Goal: Task Accomplishment & Management: Manage account settings

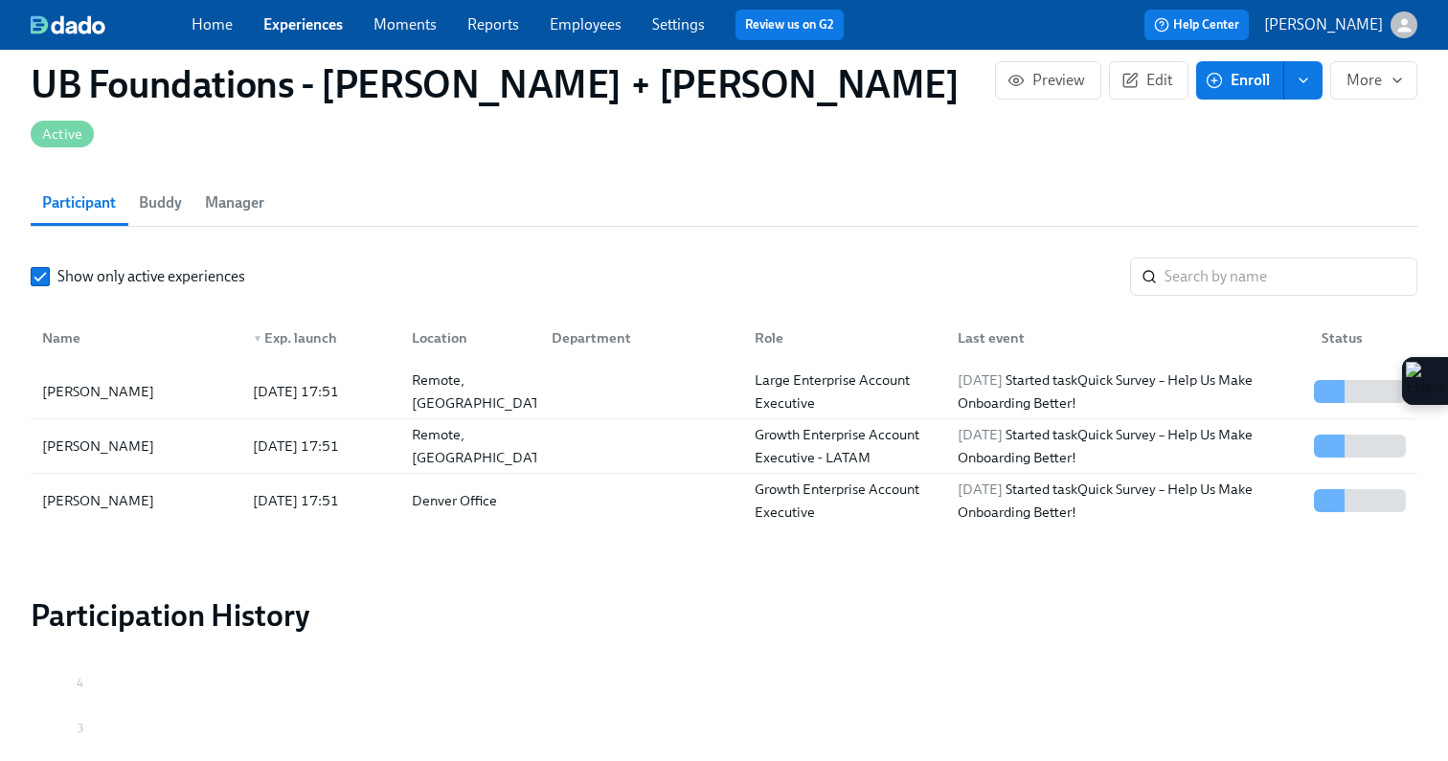
scroll to position [1476, 0]
click at [1251, 86] on span "Enroll" at bounding box center [1239, 80] width 60 height 19
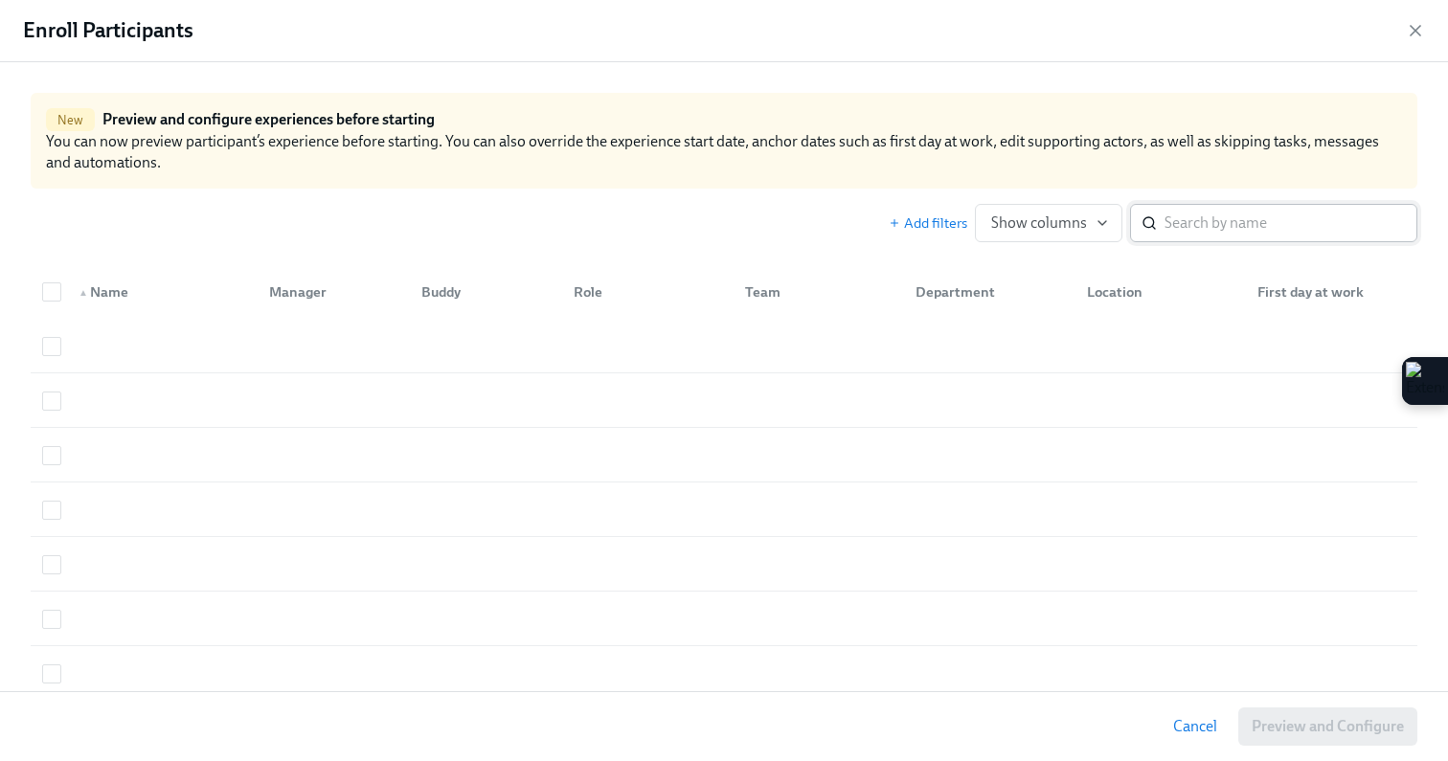
click at [1183, 229] on input "search" at bounding box center [1290, 223] width 253 height 38
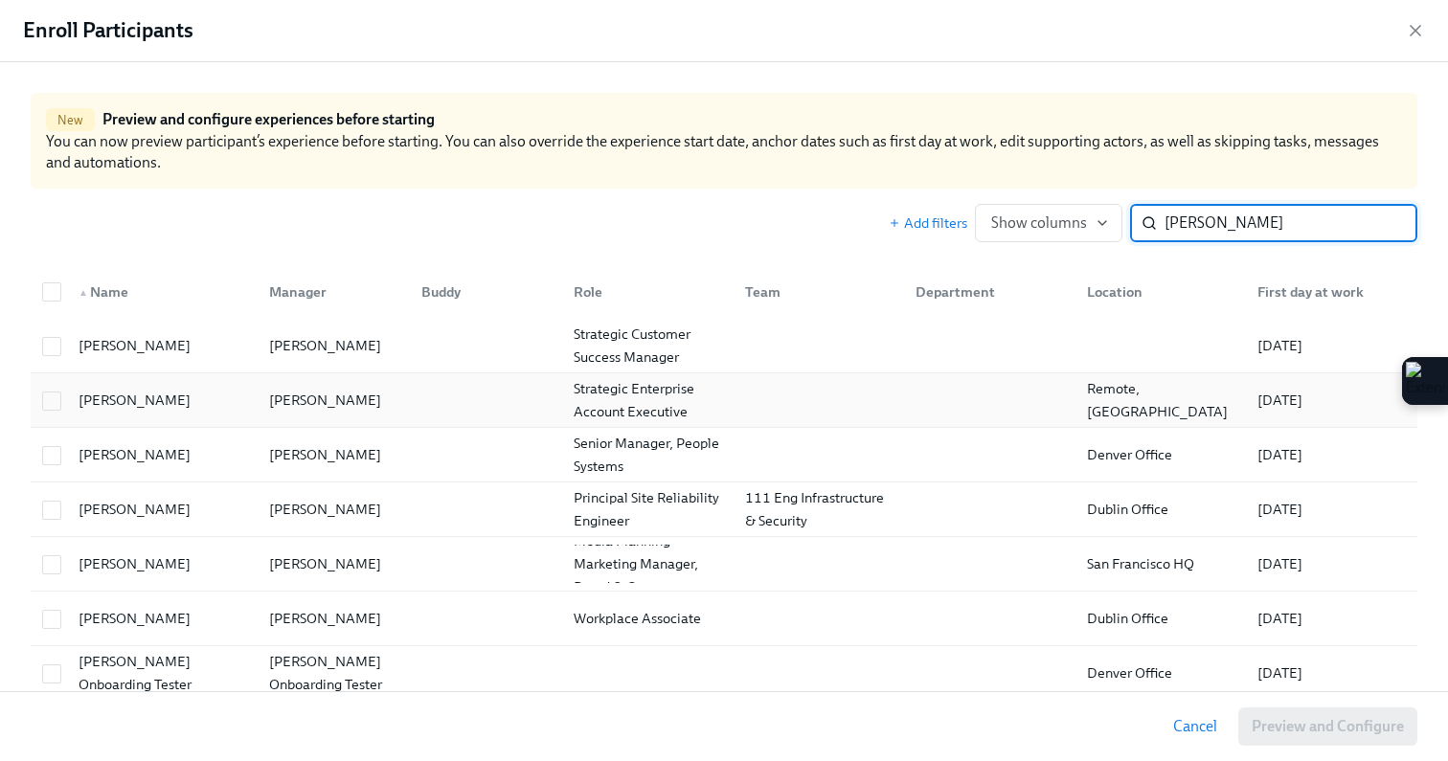
type input "[PERSON_NAME]"
click at [454, 398] on div at bounding box center [482, 400] width 152 height 38
checkbox input "true"
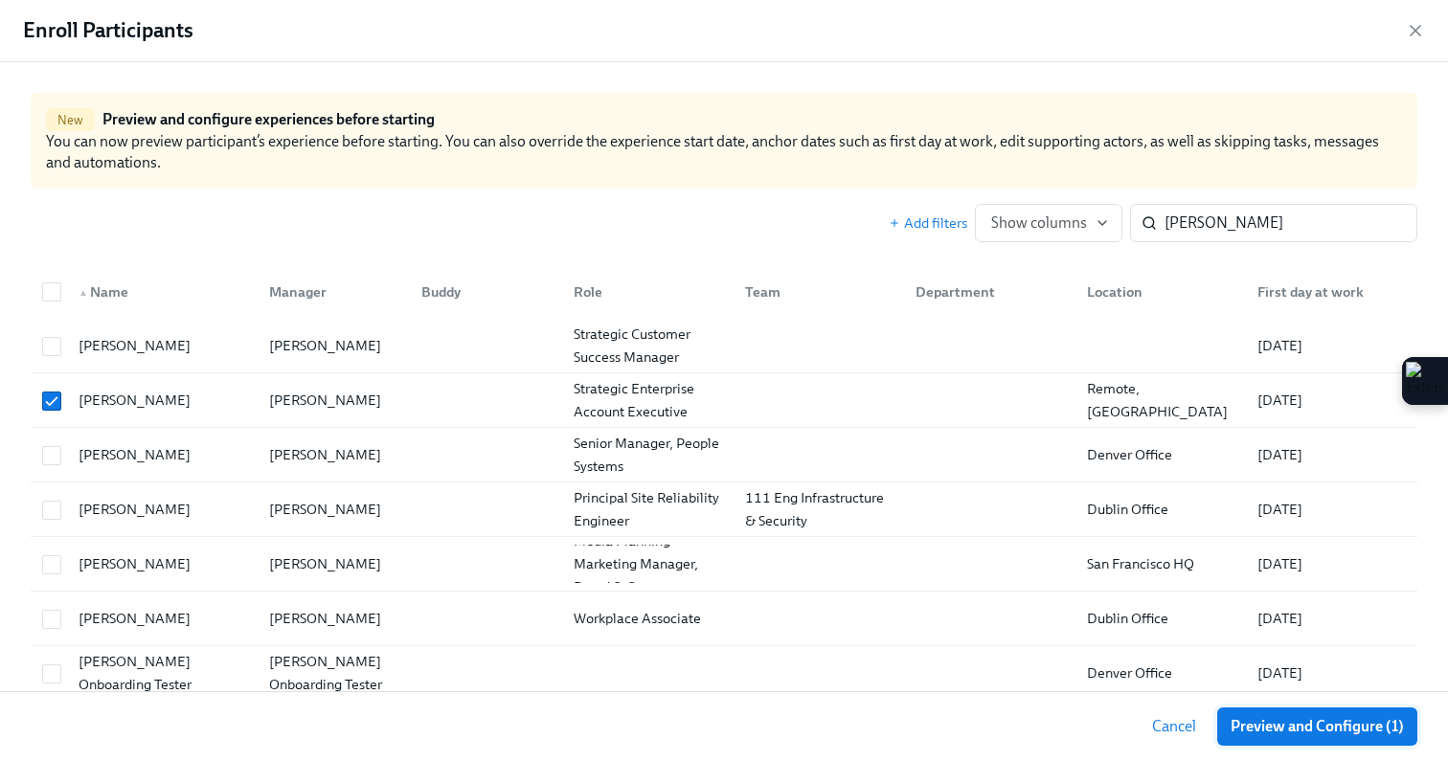
click at [1258, 726] on span "Preview and Configure (1)" at bounding box center [1316, 726] width 173 height 19
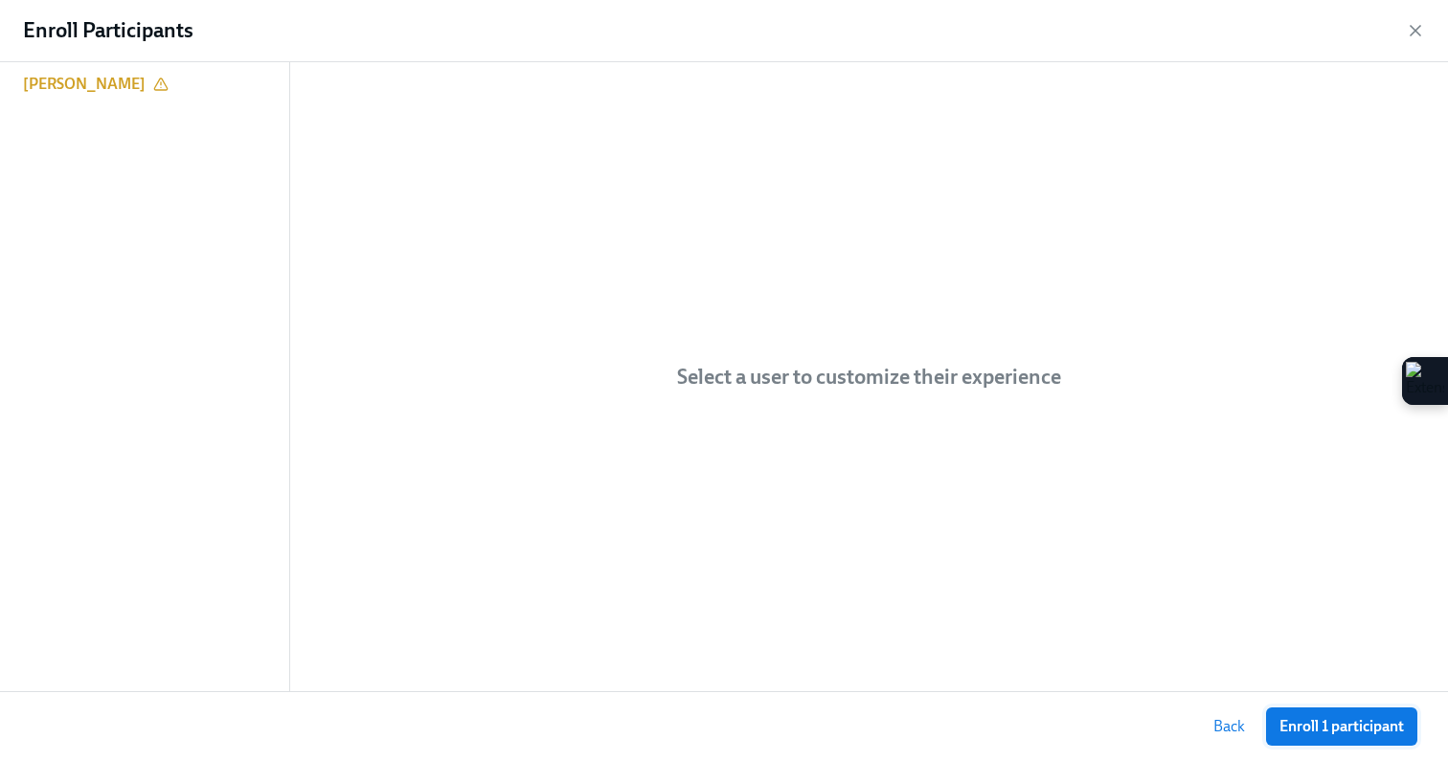
click at [1287, 725] on span "Enroll 1 participant" at bounding box center [1341, 726] width 124 height 19
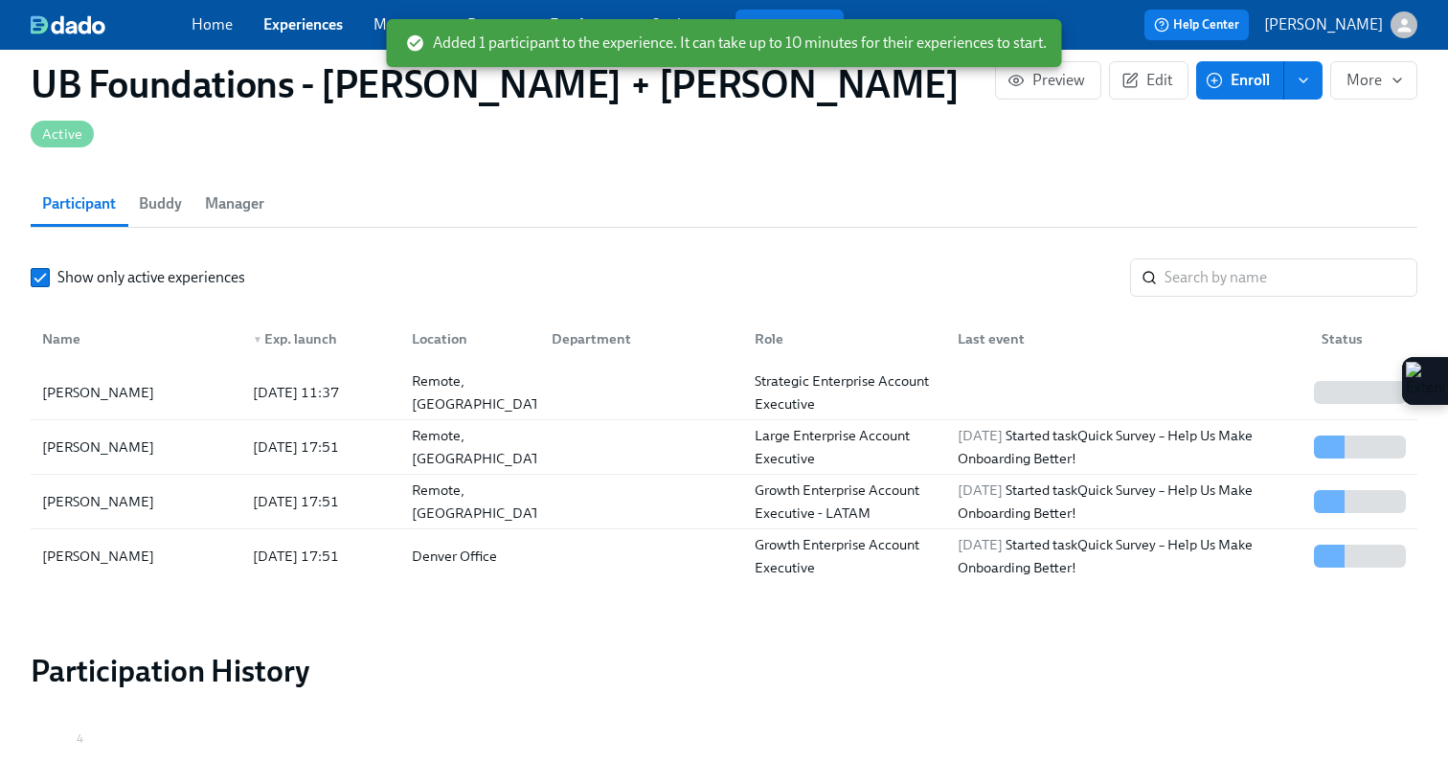
scroll to position [0, 1616]
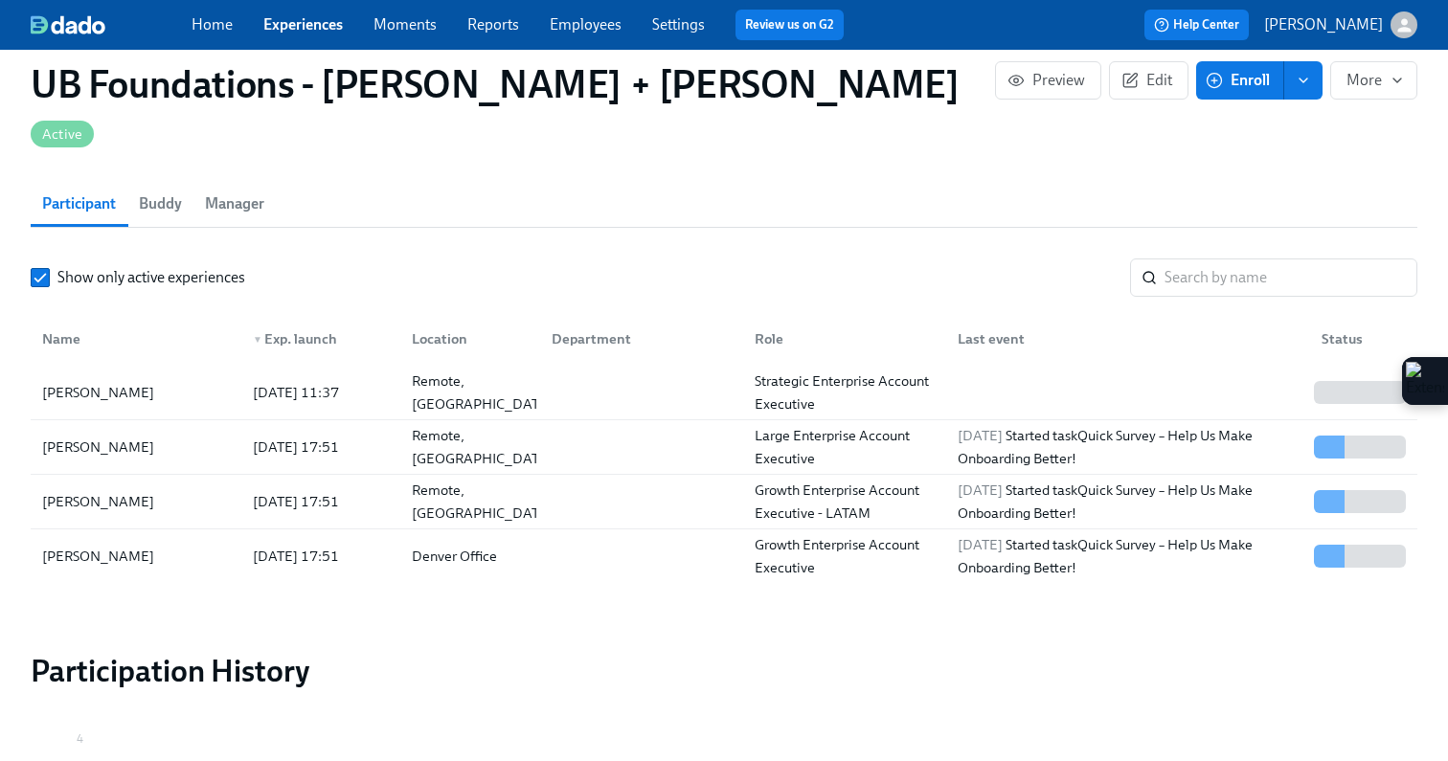
click at [278, 18] on link "Experiences" at bounding box center [302, 24] width 79 height 18
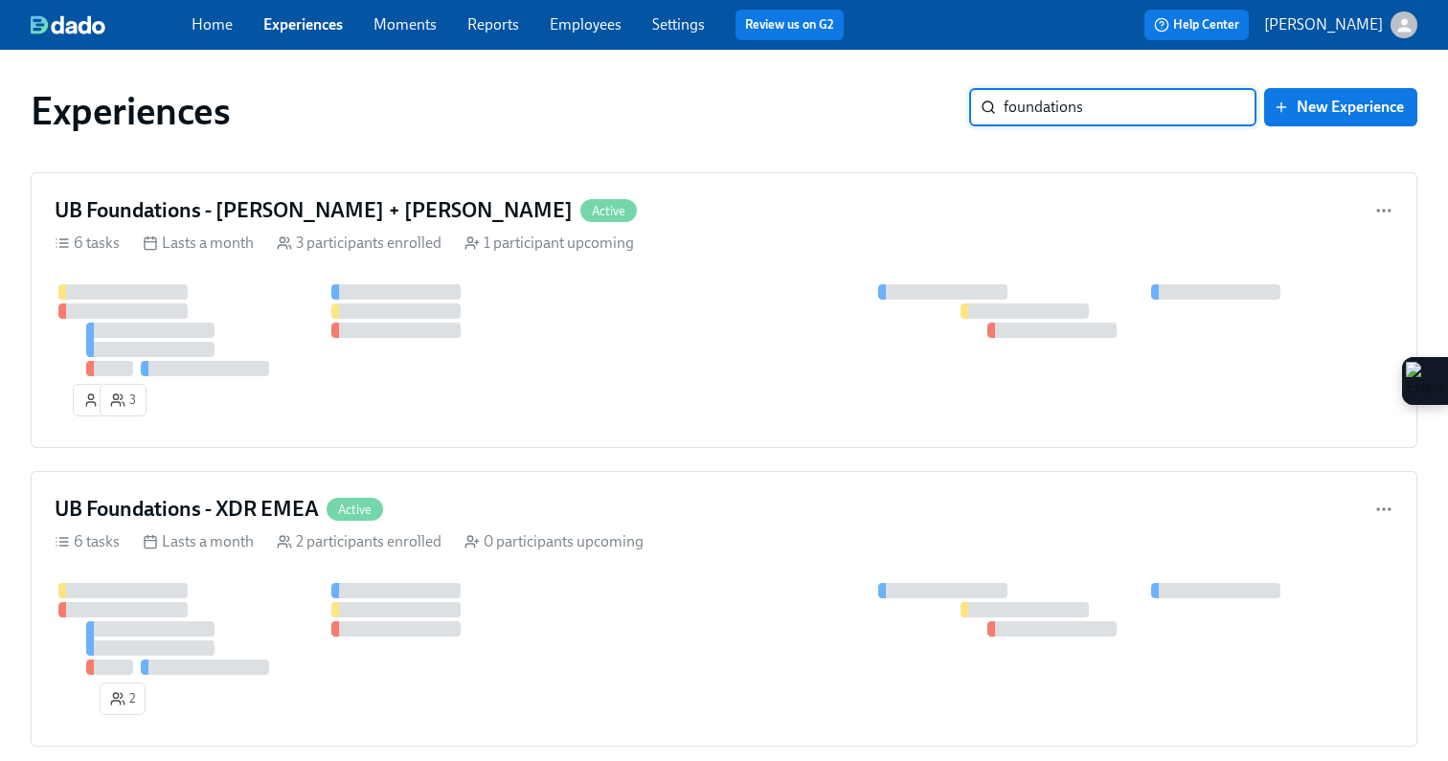
type input "foundations"
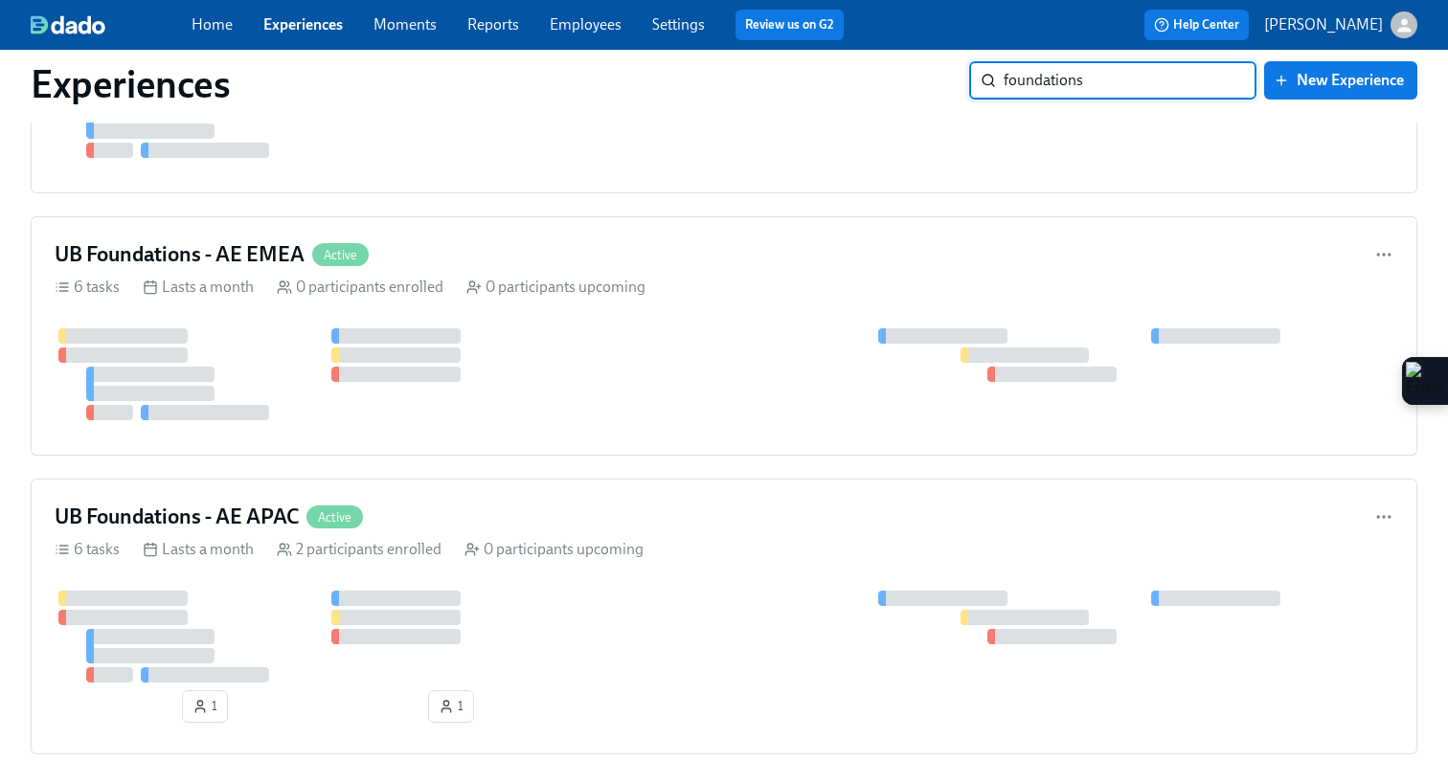
scroll to position [1066, 0]
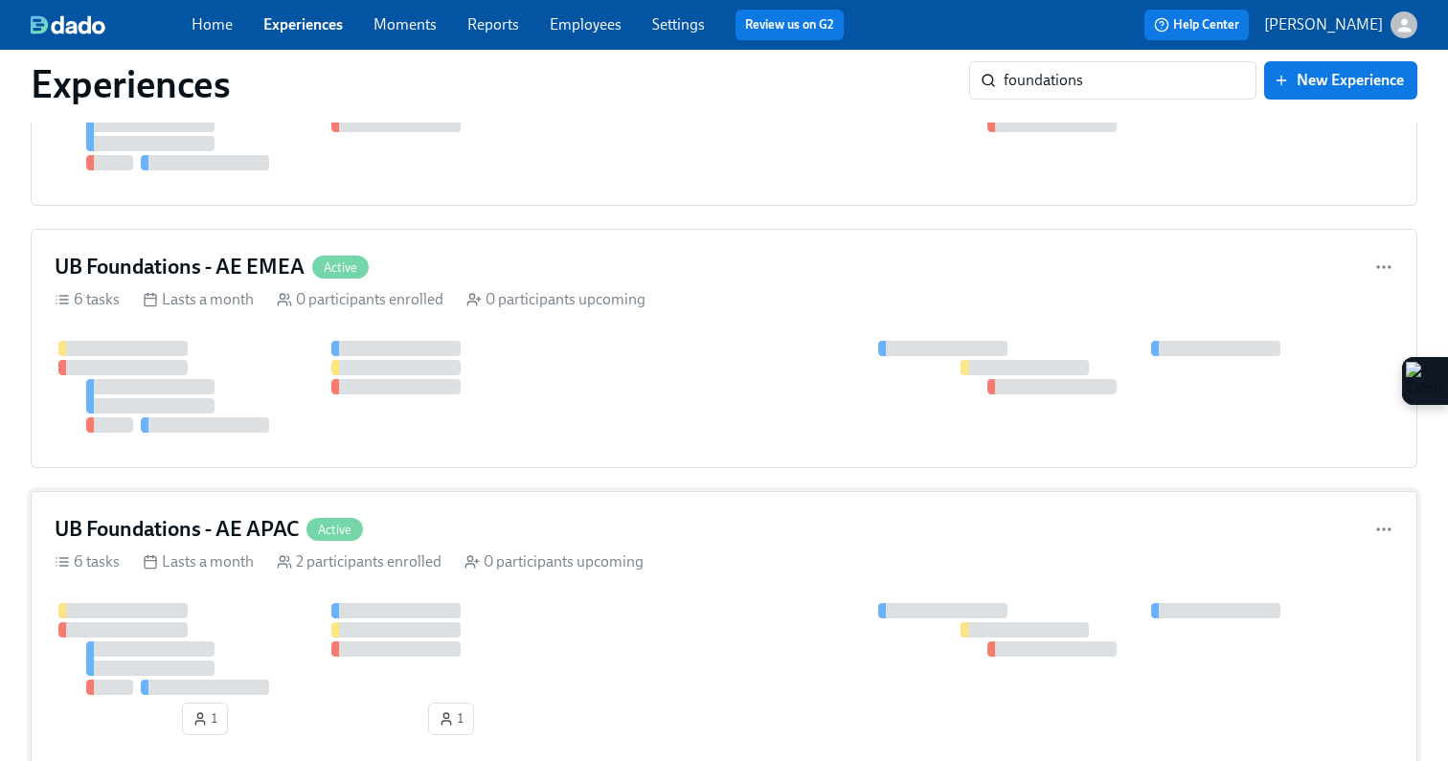
click at [720, 572] on div "6 tasks Lasts a month 2 participants enrolled 0 participants upcoming" at bounding box center [724, 562] width 1339 height 21
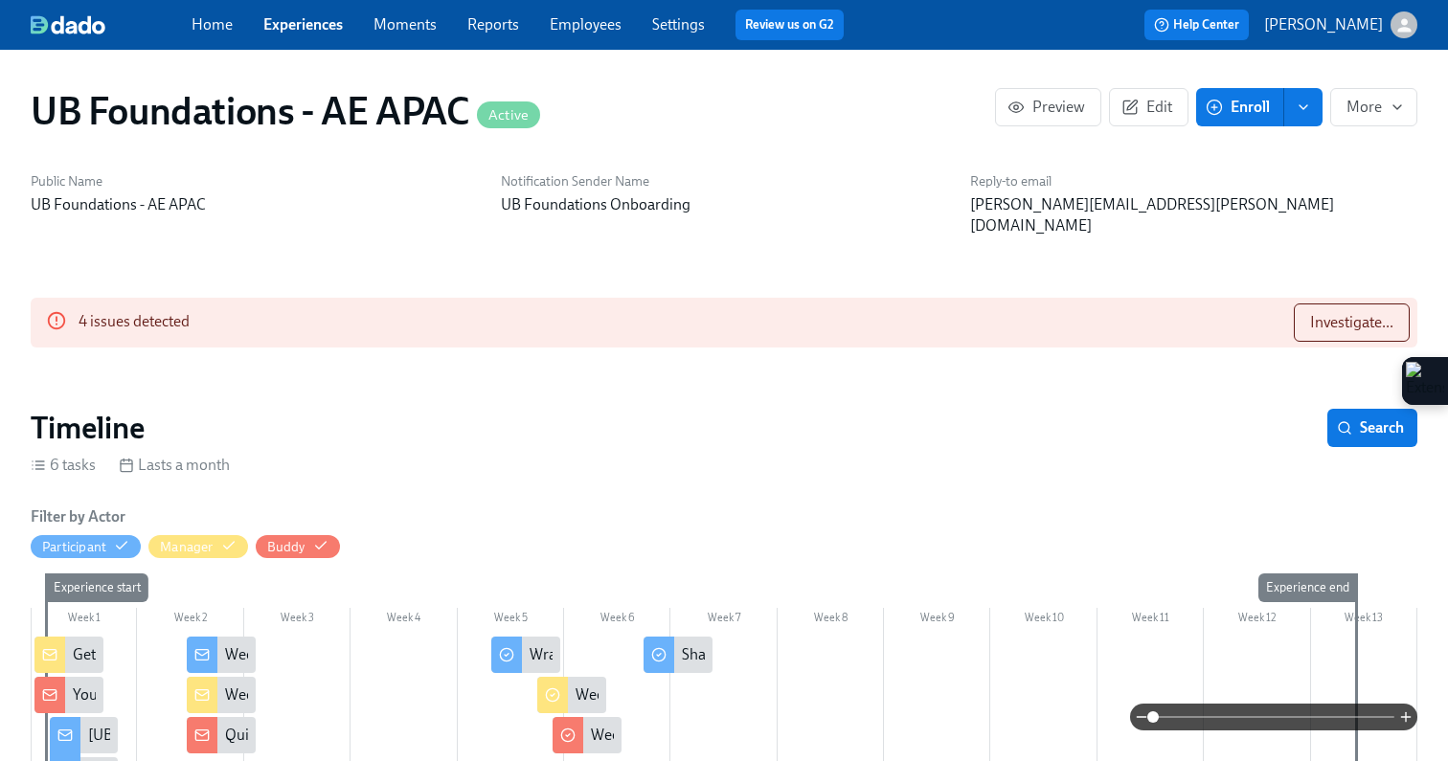
scroll to position [0, 1808]
click at [1338, 313] on span "Investigate..." at bounding box center [1351, 322] width 83 height 19
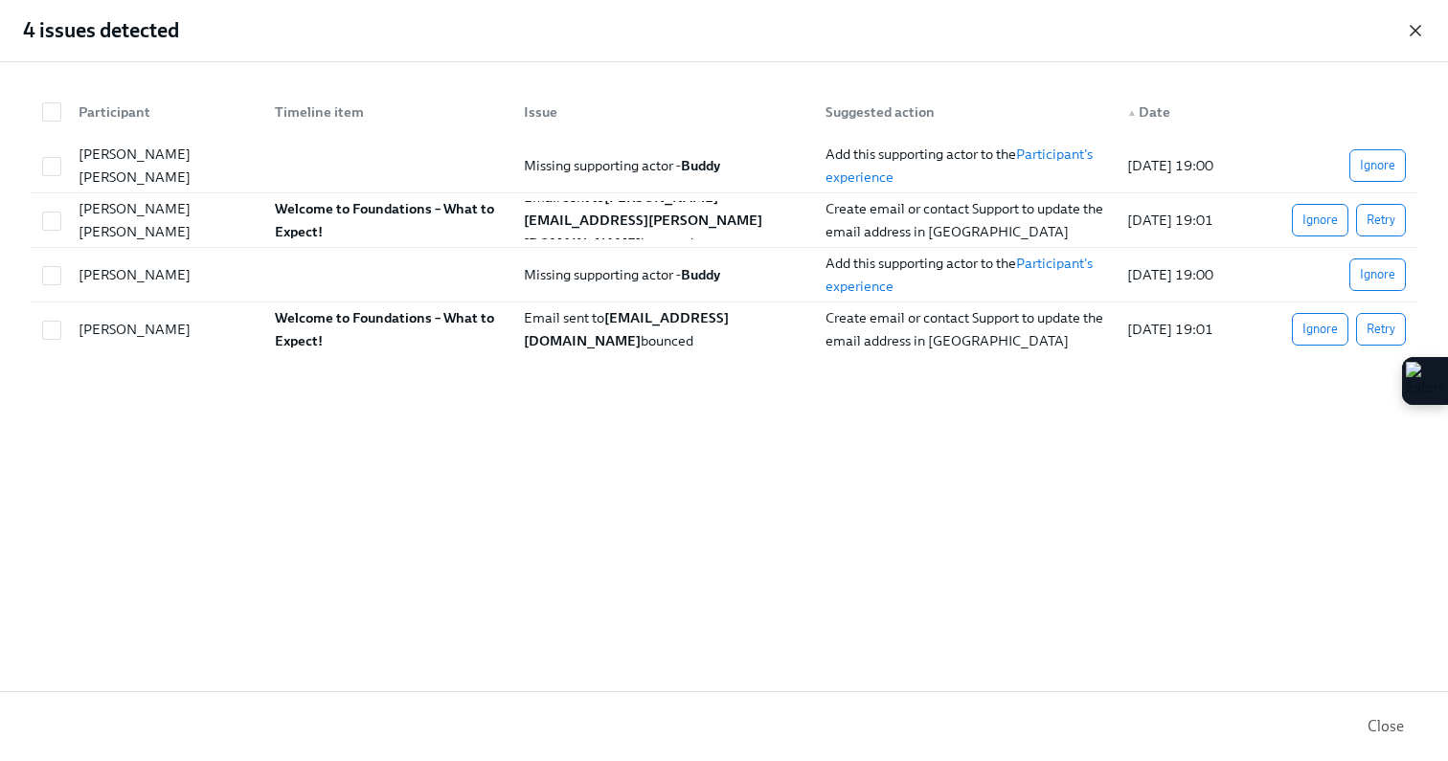
click at [1421, 23] on icon "button" at bounding box center [1415, 30] width 19 height 19
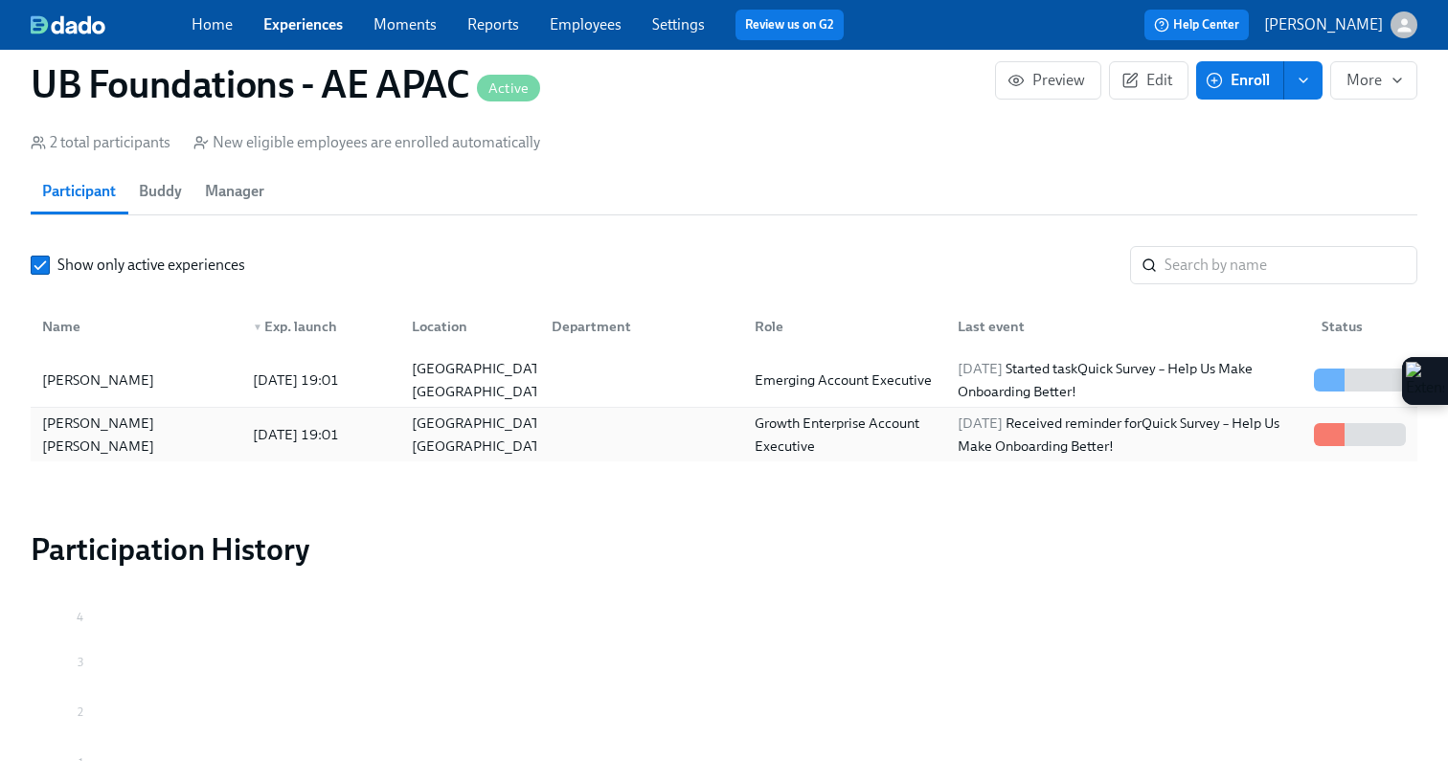
scroll to position [1457, 0]
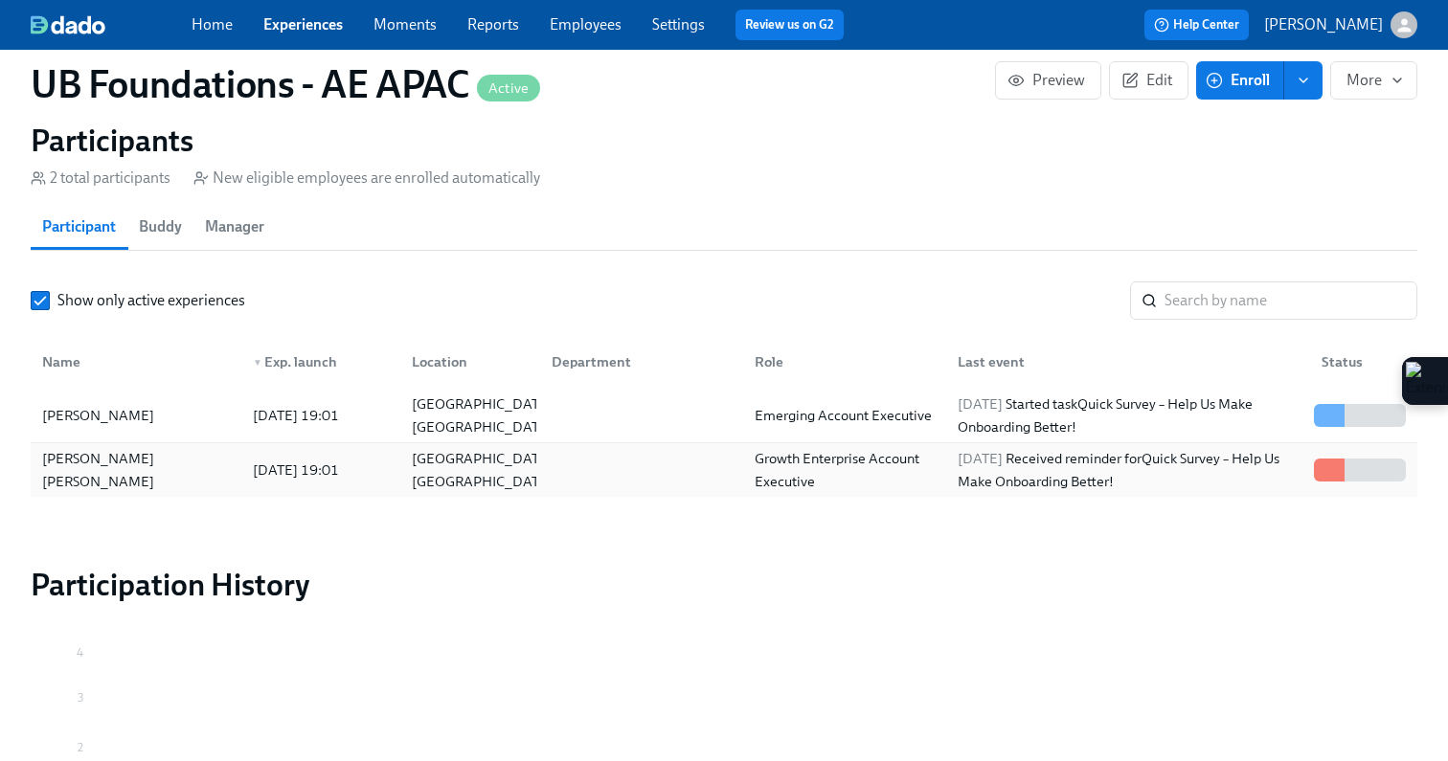
click at [824, 469] on div "[PERSON_NAME] [PERSON_NAME] [DATE] 19:01 [GEOGRAPHIC_DATA], [GEOGRAPHIC_DATA] G…" at bounding box center [724, 470] width 1386 height 54
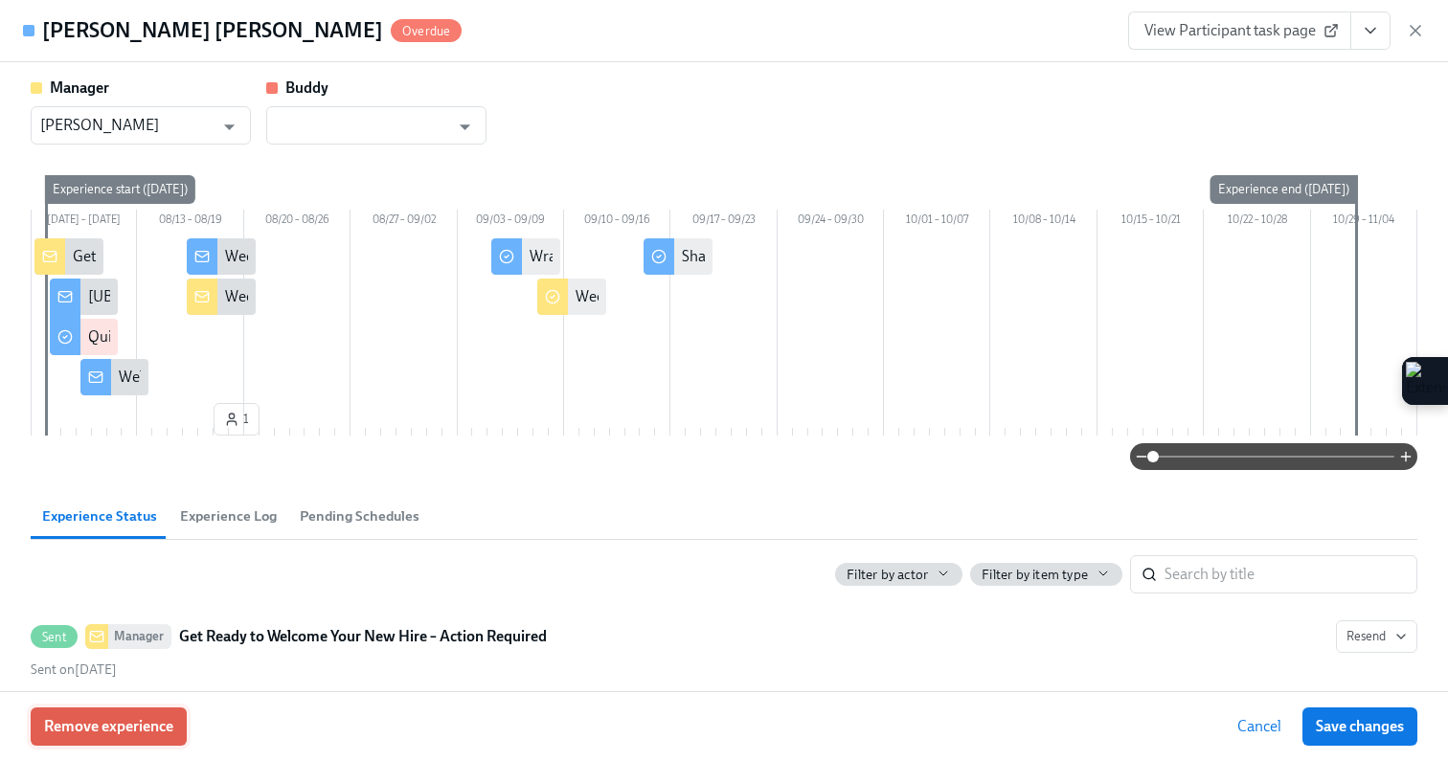
click at [154, 724] on span "Remove experience" at bounding box center [108, 726] width 129 height 19
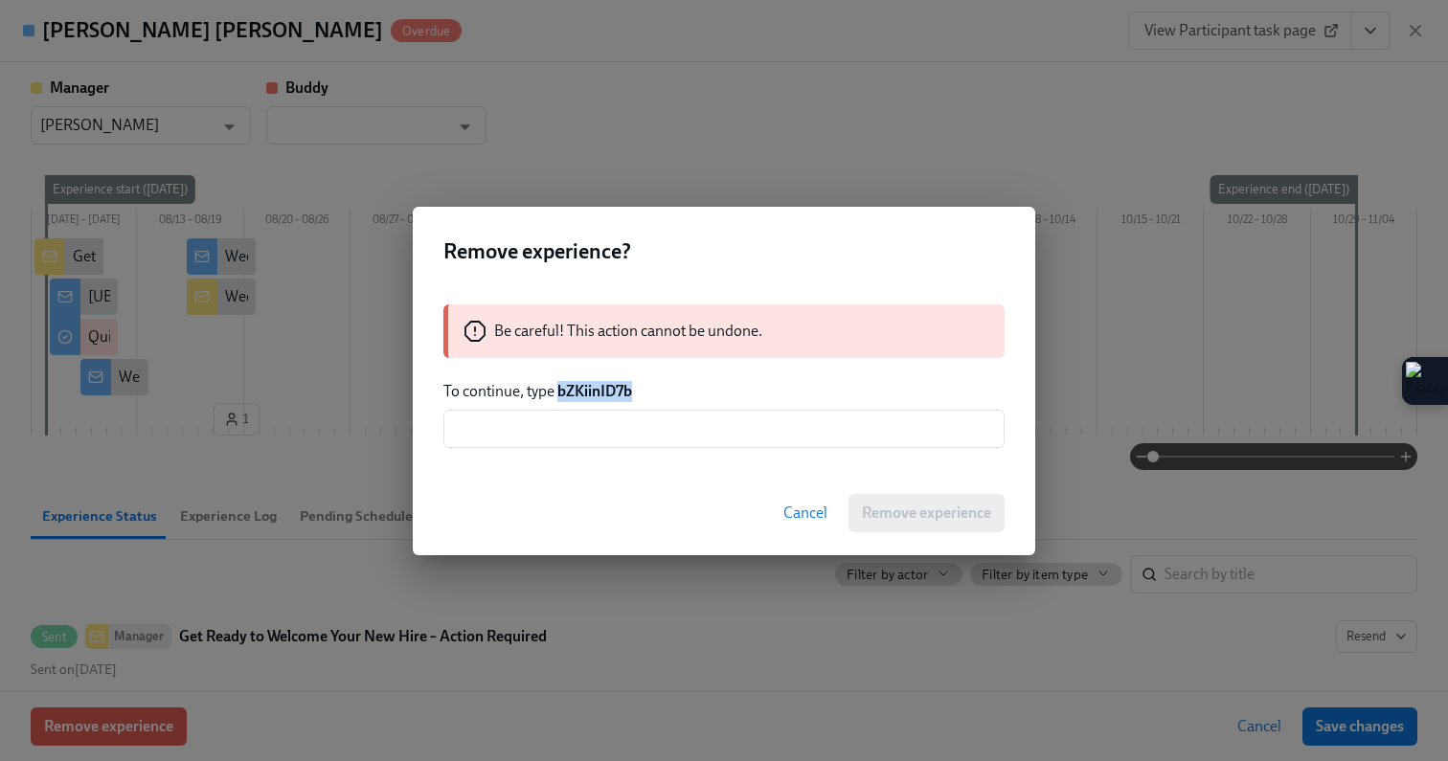
drag, startPoint x: 643, startPoint y: 389, endPoint x: 562, endPoint y: 387, distance: 81.4
click at [562, 387] on p "To continue, type bZKiinID7b" at bounding box center [723, 391] width 561 height 21
copy strong "bZKiinID7b"
click at [578, 433] on input "text" at bounding box center [723, 429] width 561 height 38
click at [813, 510] on span "Cancel" at bounding box center [805, 513] width 44 height 19
